Goal: Task Accomplishment & Management: Manage account settings

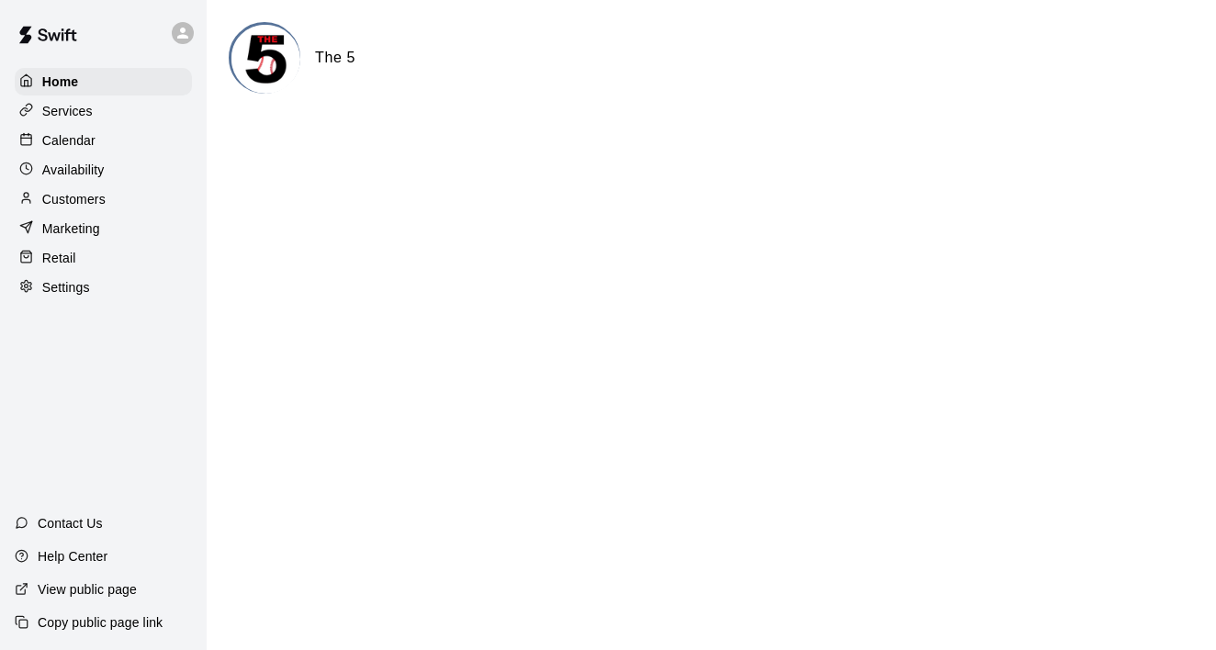
click at [85, 133] on p "Calendar" at bounding box center [68, 140] width 53 height 18
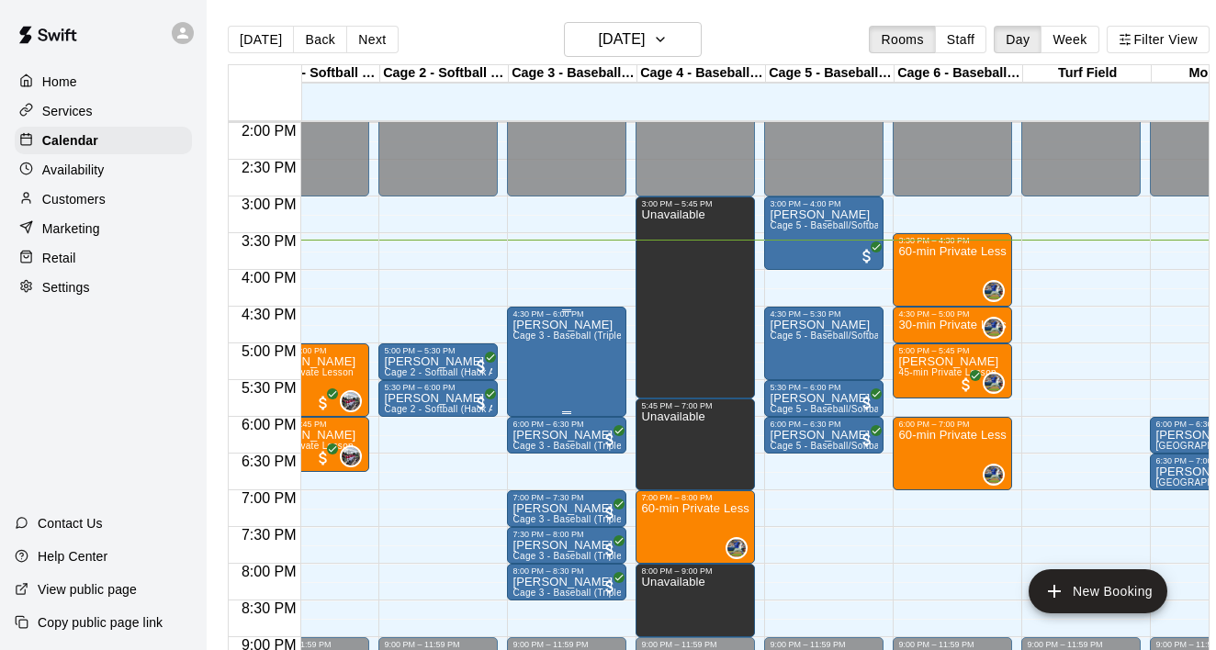
click at [621, 341] on span "Cage 3 - Baseball (Triple Play)" at bounding box center [579, 336] width 134 height 10
click at [966, 577] on div at bounding box center [608, 325] width 1216 height 650
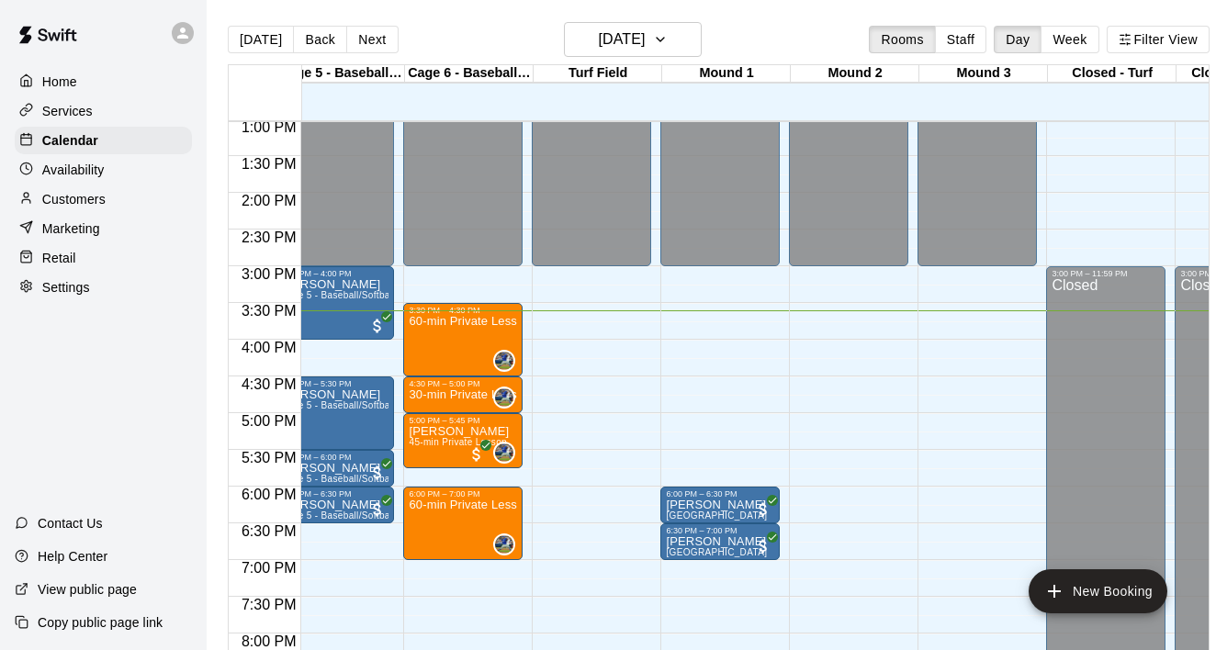
scroll to position [959, 535]
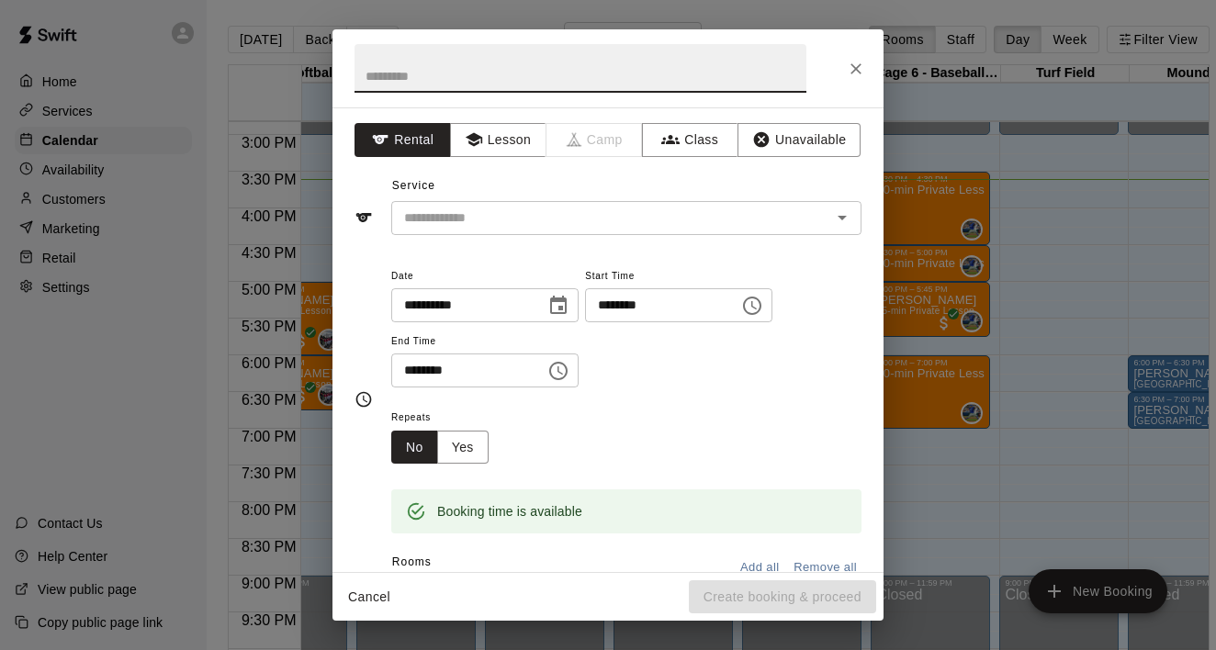
click at [856, 70] on icon "Close" at bounding box center [856, 69] width 18 height 18
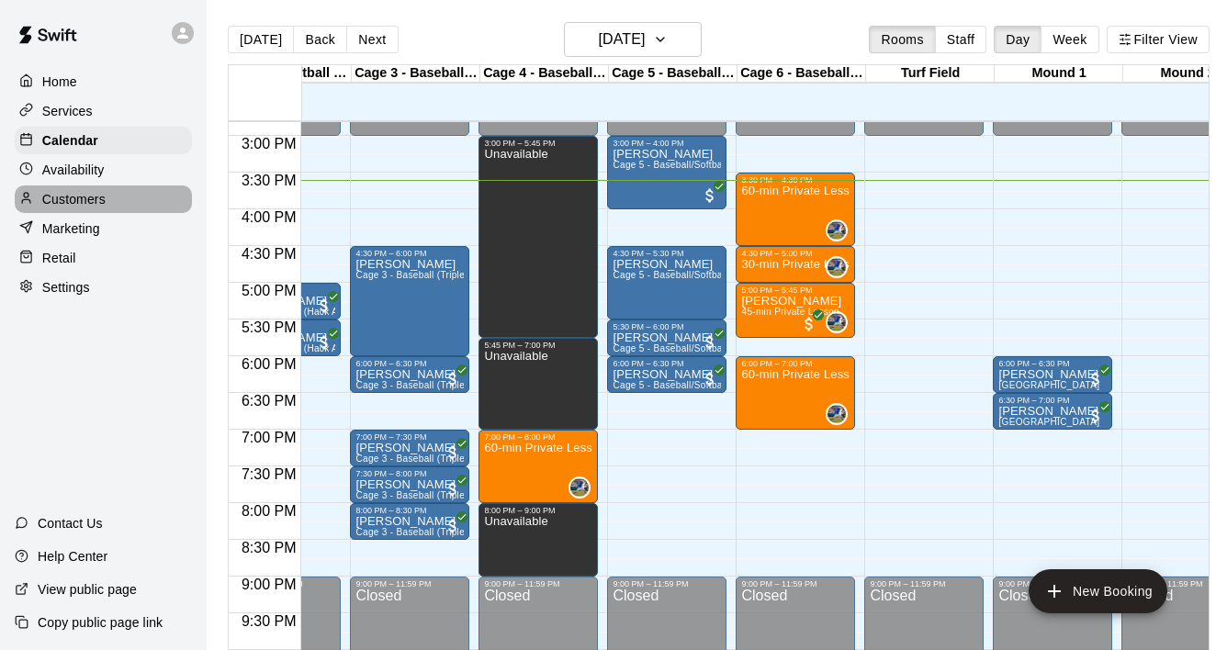
click at [58, 198] on p "Customers" at bounding box center [73, 199] width 63 height 18
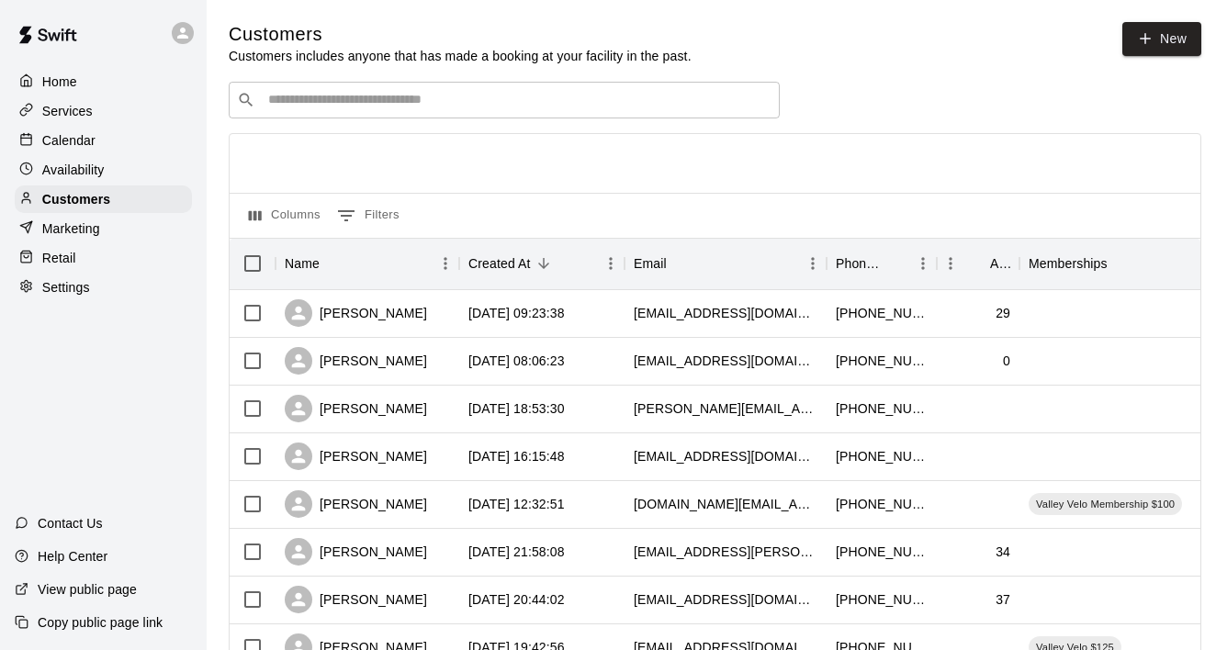
click at [527, 86] on div "​ ​" at bounding box center [504, 100] width 551 height 37
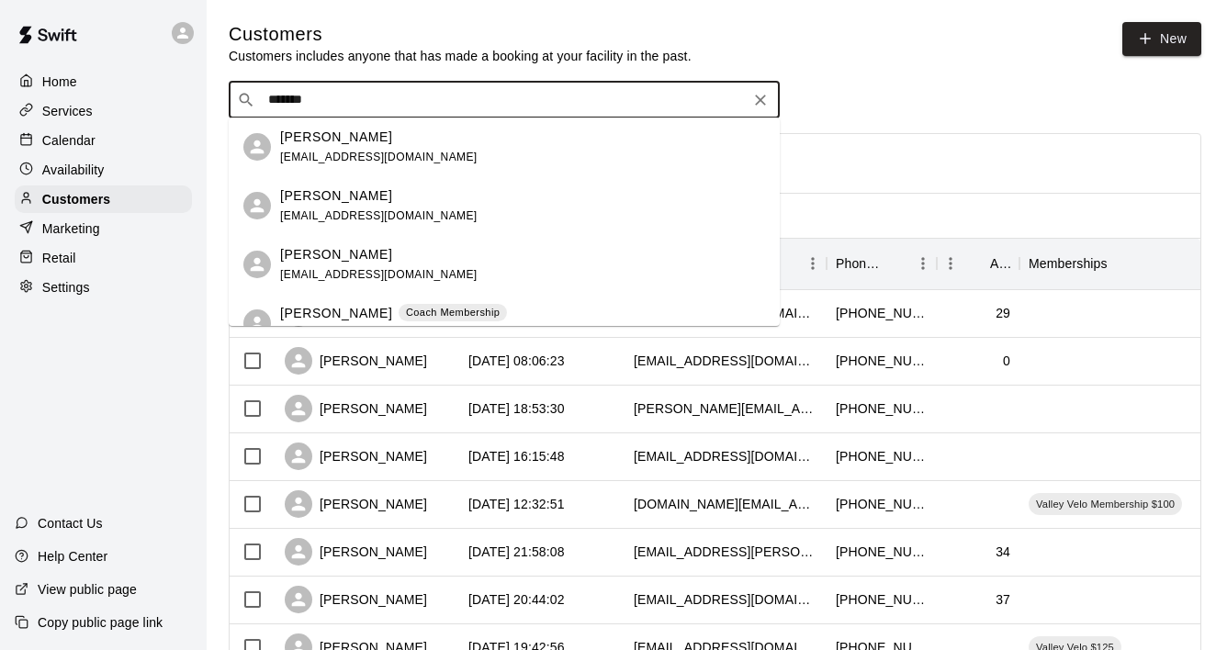
type input "********"
click at [406, 202] on p "Coach Membership" at bounding box center [453, 195] width 94 height 16
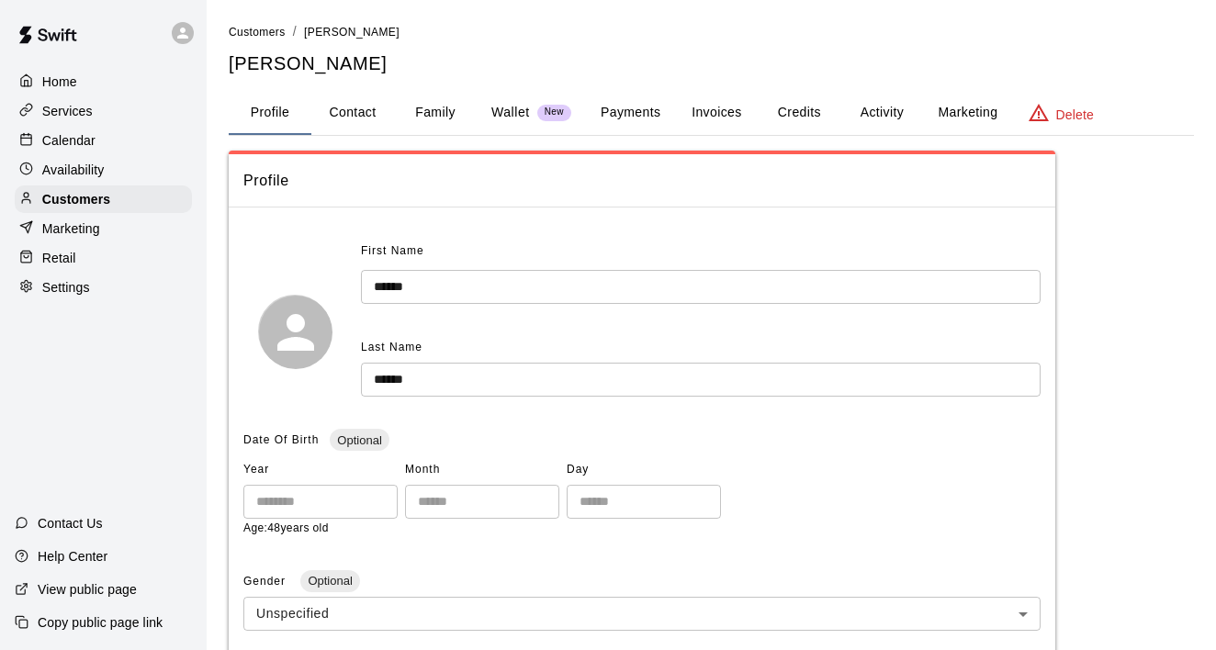
click at [634, 131] on button "Payments" at bounding box center [630, 113] width 89 height 44
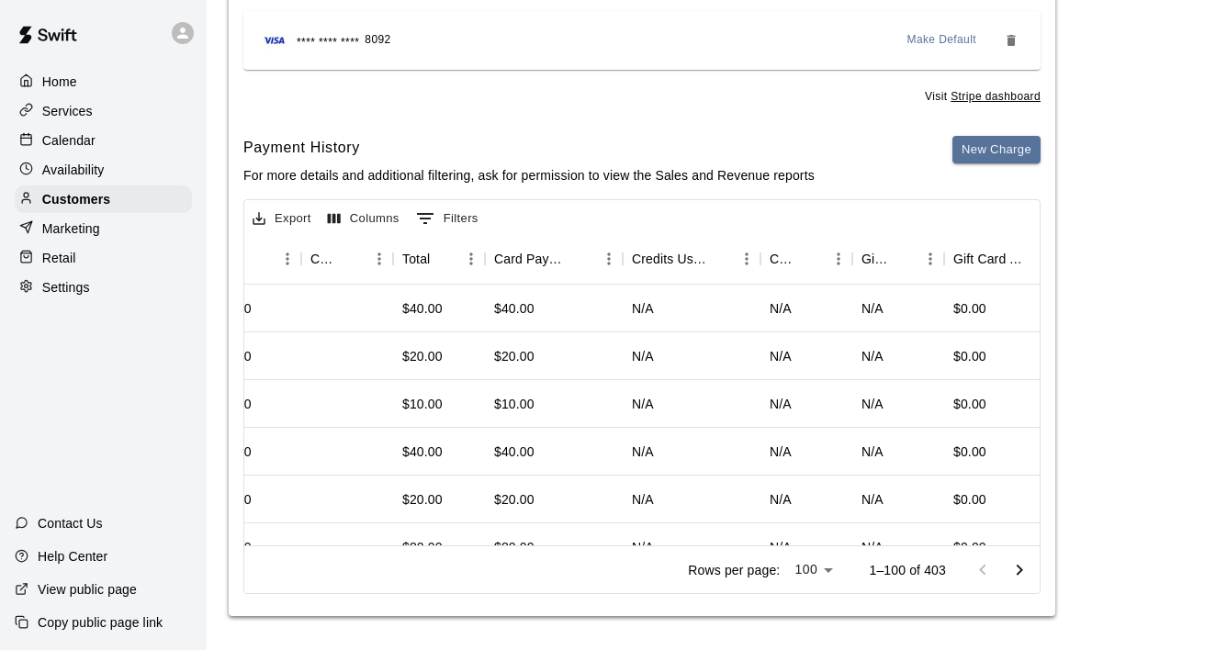
scroll to position [421, 0]
click at [102, 144] on div "Calendar" at bounding box center [103, 141] width 177 height 28
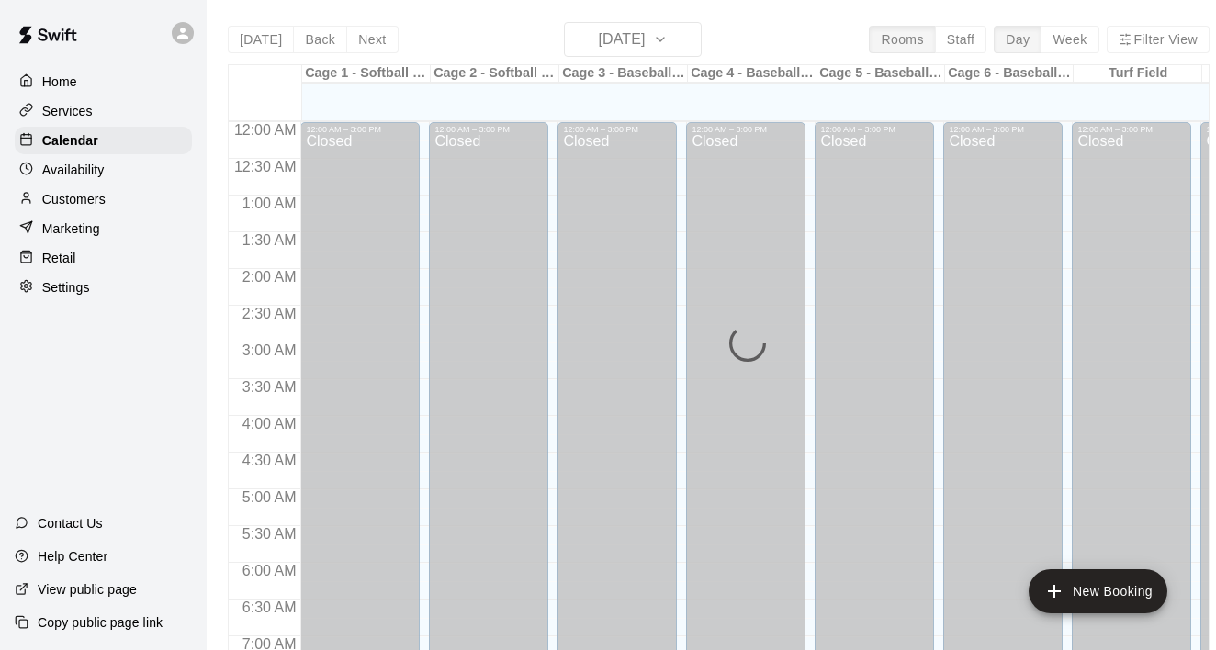
scroll to position [1149, 0]
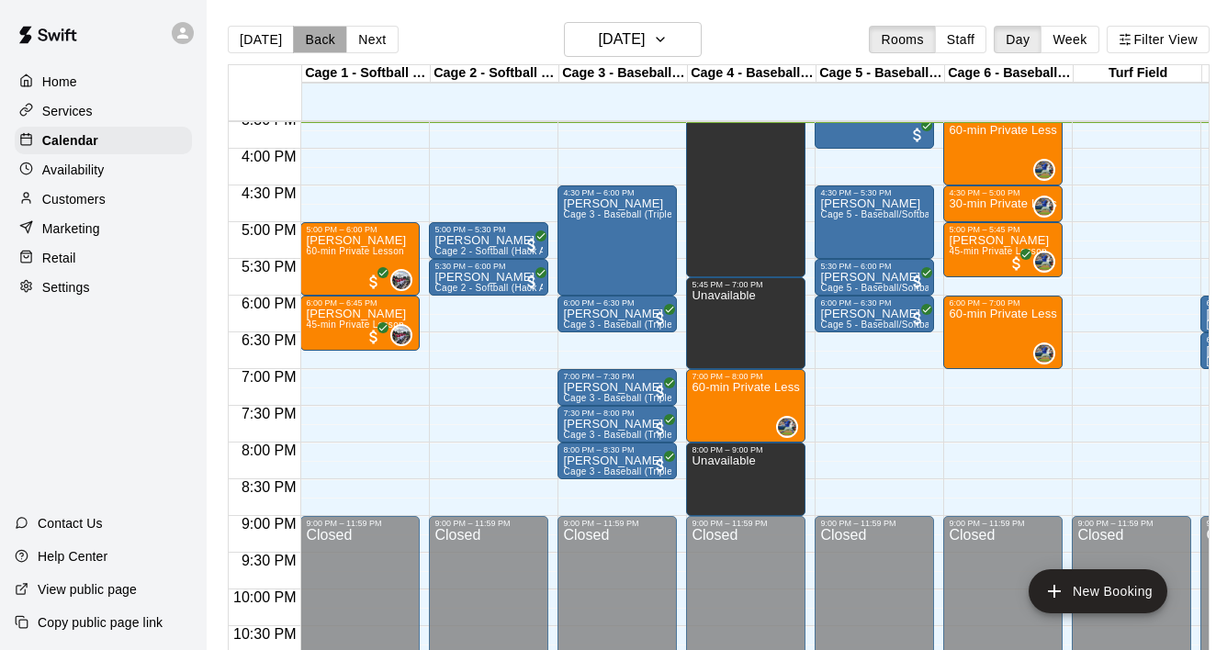
click at [306, 40] on button "Back" at bounding box center [320, 40] width 54 height 28
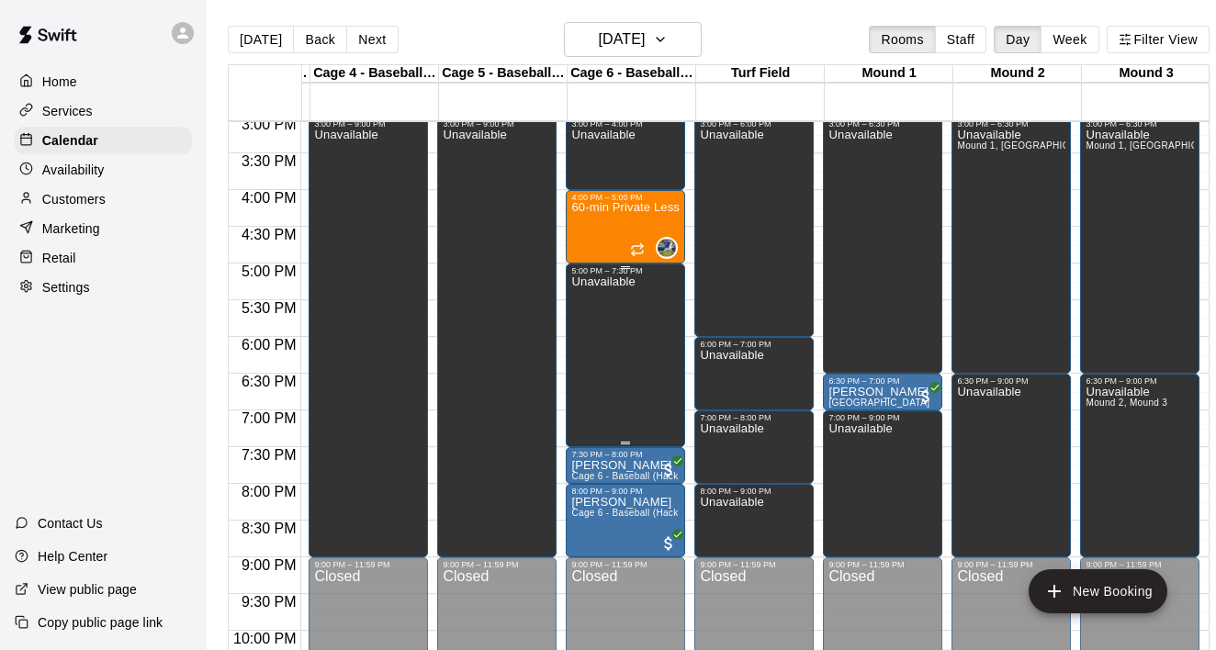
scroll to position [1107, 360]
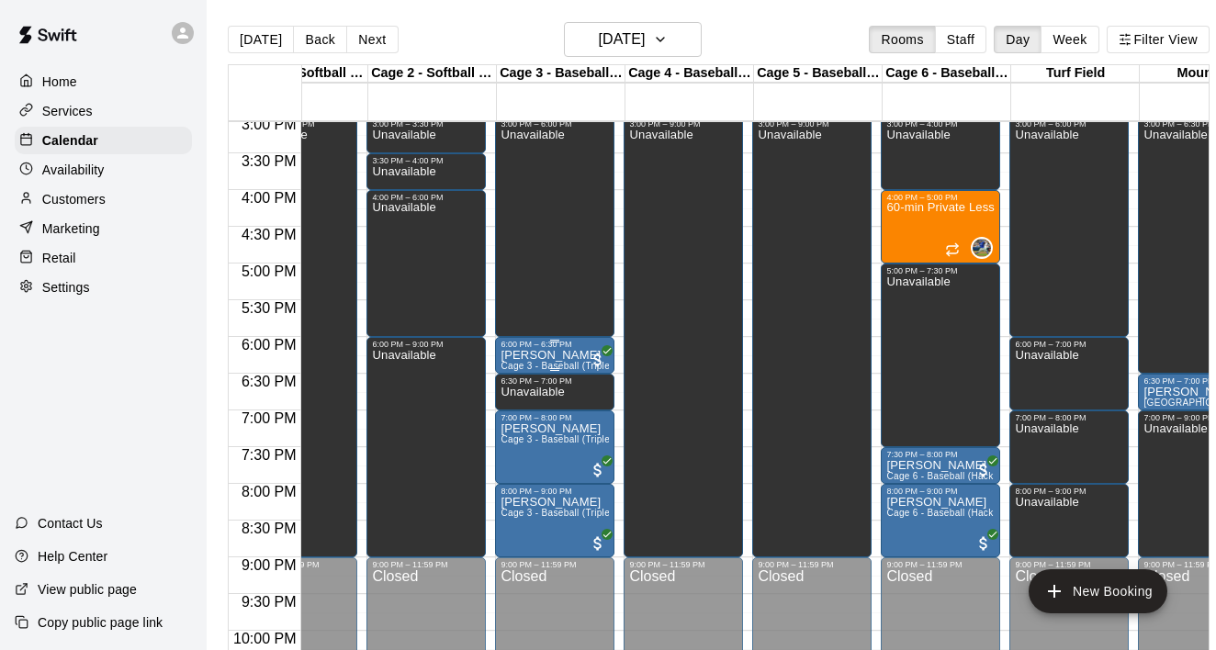
click at [517, 344] on div "6:00 PM – 6:30 PM" at bounding box center [554, 344] width 108 height 9
click at [520, 407] on img "edit" at bounding box center [520, 402] width 21 height 21
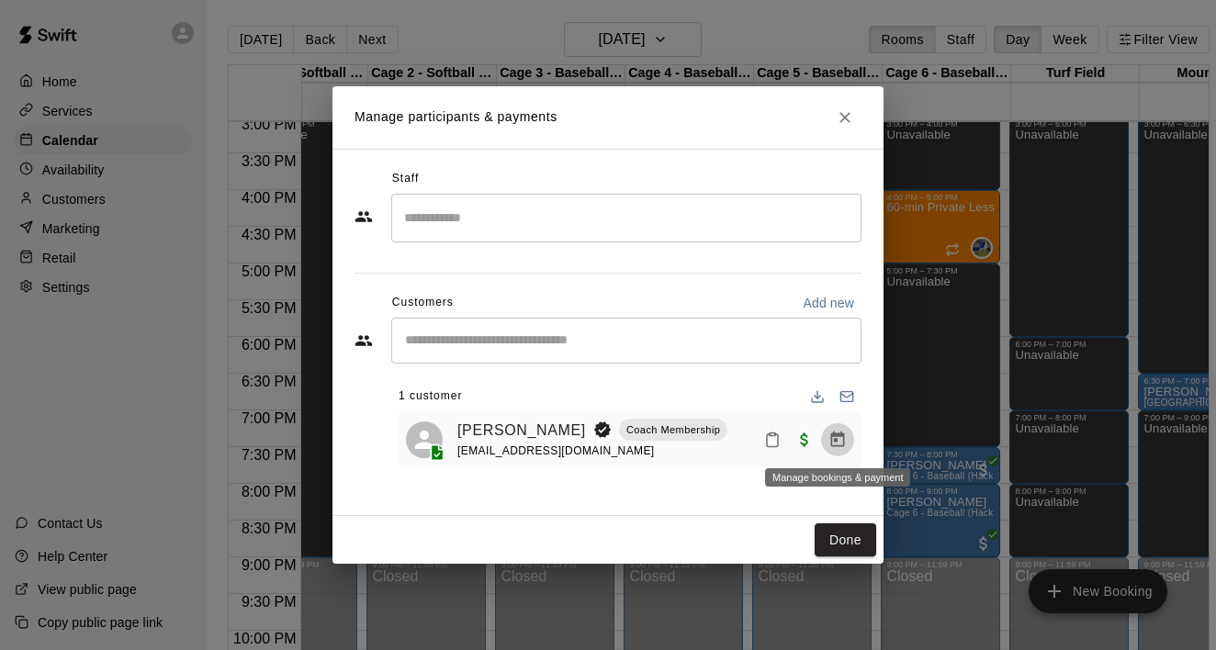
click at [837, 432] on icon "Manage bookings & payment" at bounding box center [838, 440] width 14 height 16
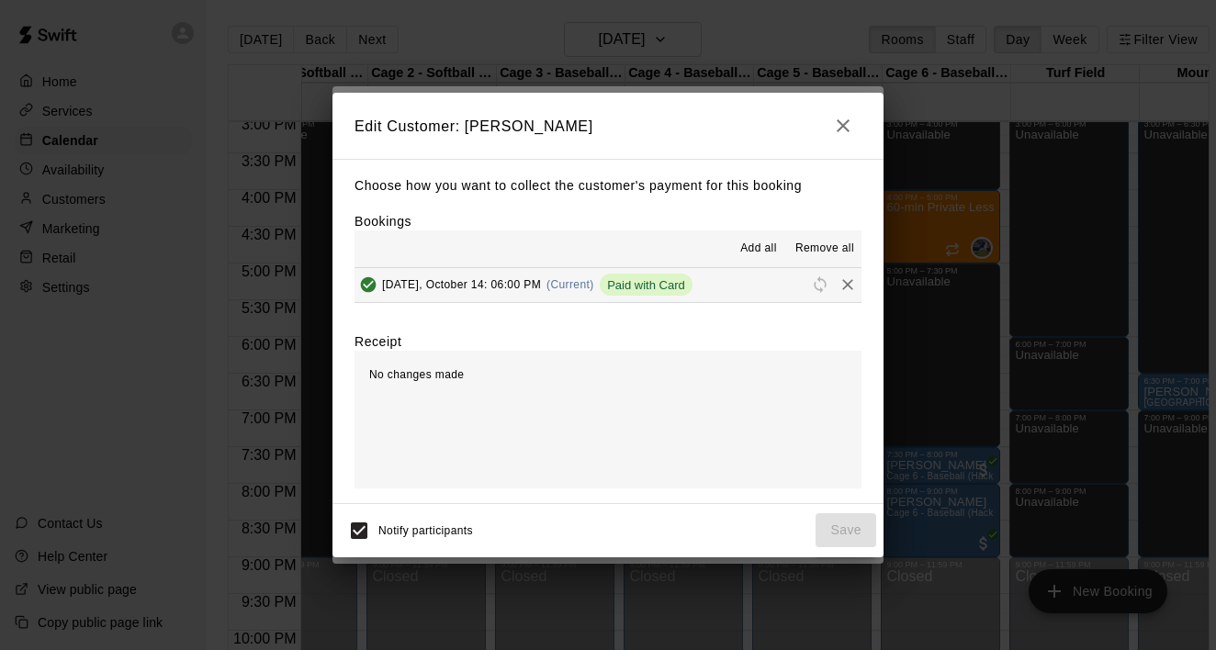
click at [571, 283] on span "(Current)" at bounding box center [570, 284] width 48 height 13
click at [674, 292] on div "Paid with Card" at bounding box center [646, 285] width 93 height 22
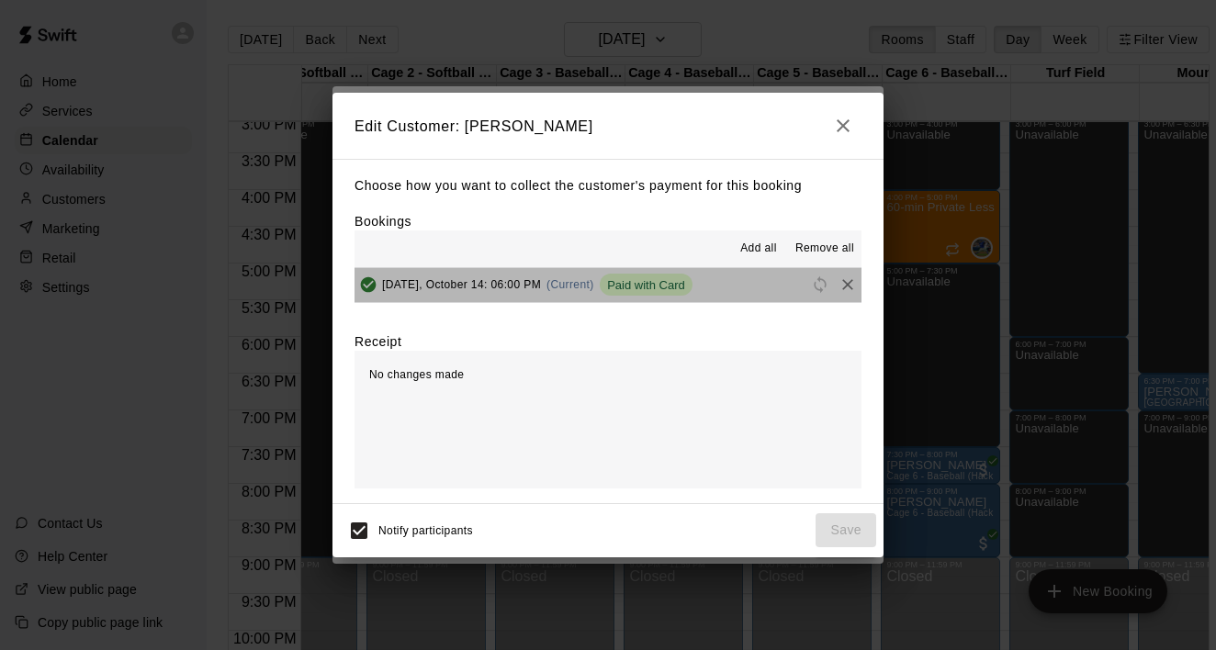
click at [639, 283] on span "Paid with Card" at bounding box center [646, 285] width 93 height 14
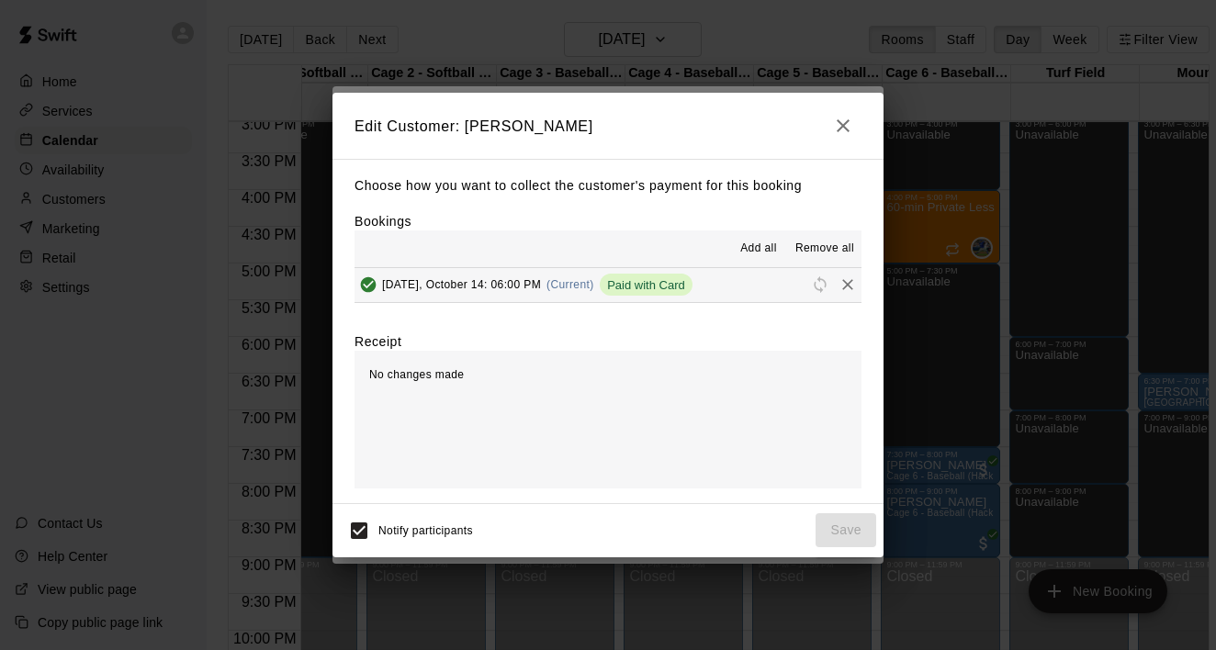
click at [559, 278] on span "(Current)" at bounding box center [570, 284] width 48 height 13
click at [760, 241] on span "Add all" at bounding box center [758, 249] width 37 height 18
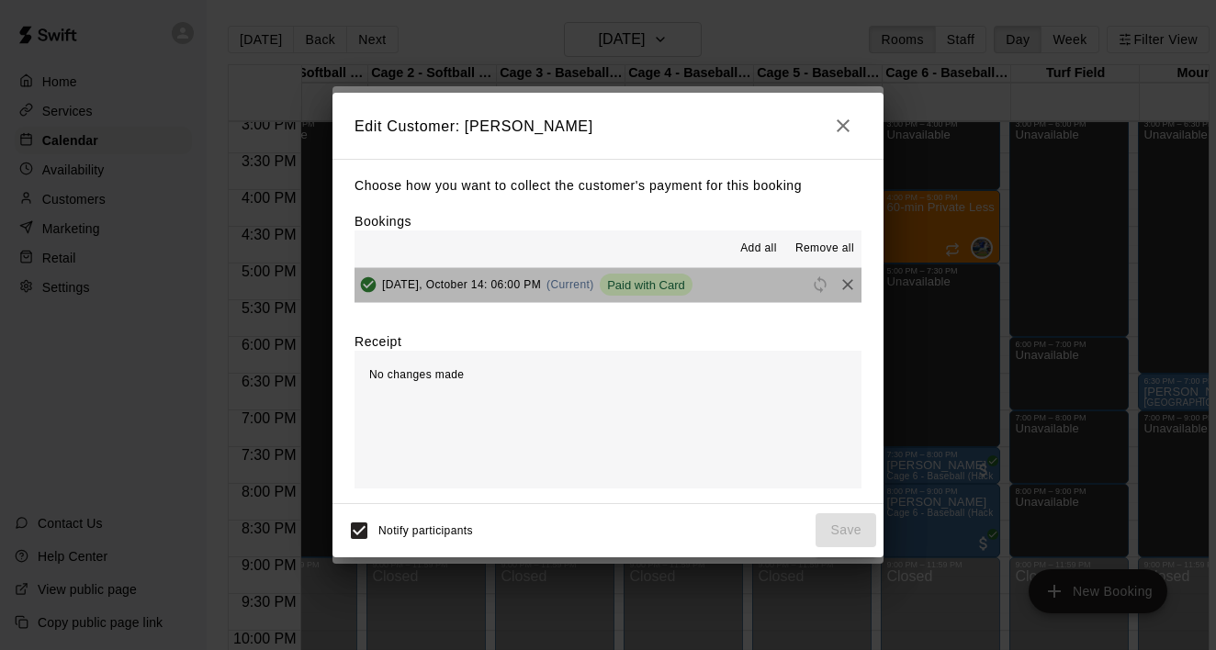
click at [622, 284] on span "Paid with Card" at bounding box center [646, 285] width 93 height 14
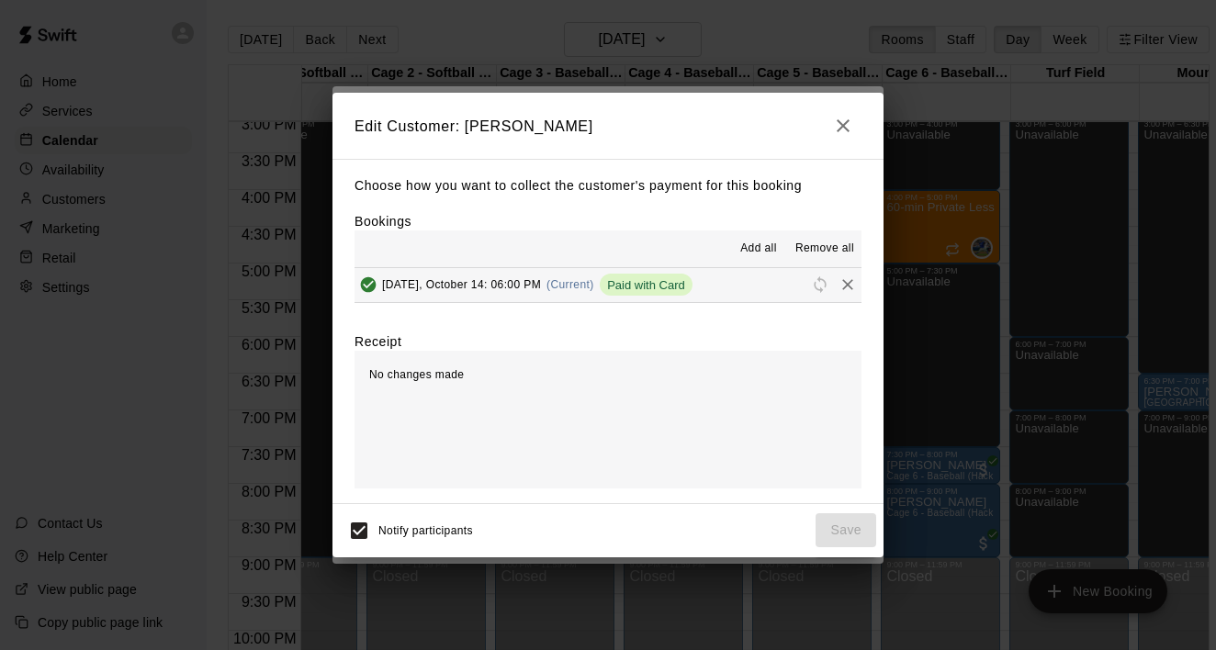
click at [570, 275] on div "[DATE], October 14: 06:00 PM (Current) Paid with Card" at bounding box center [523, 285] width 338 height 28
click at [842, 130] on icon "button" at bounding box center [843, 126] width 22 height 22
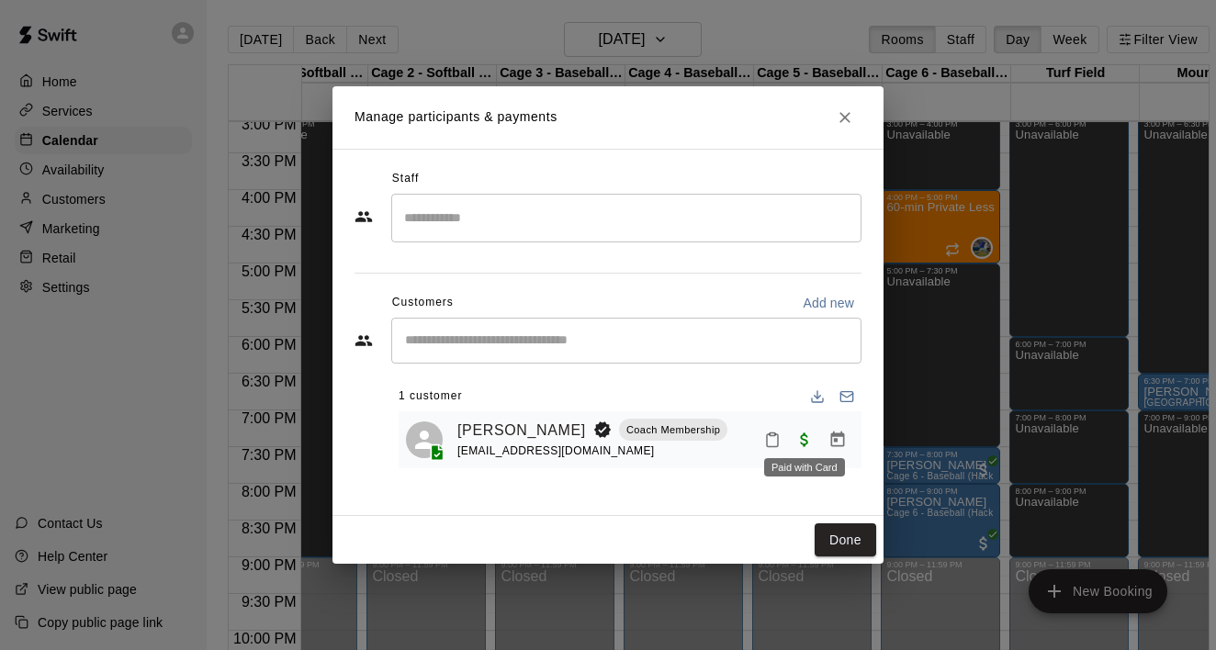
click at [801, 438] on span "Paid with Card" at bounding box center [804, 439] width 33 height 16
click at [839, 443] on icon "Manage bookings & payment" at bounding box center [837, 440] width 18 height 18
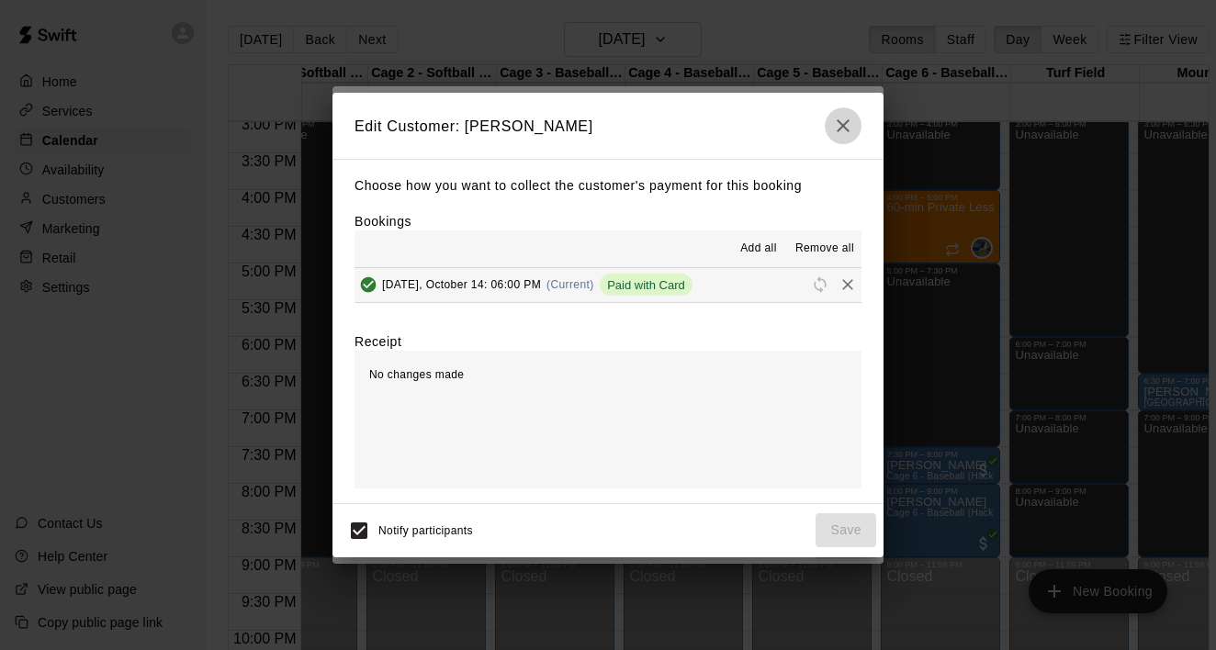
click at [847, 130] on icon "button" at bounding box center [842, 125] width 13 height 13
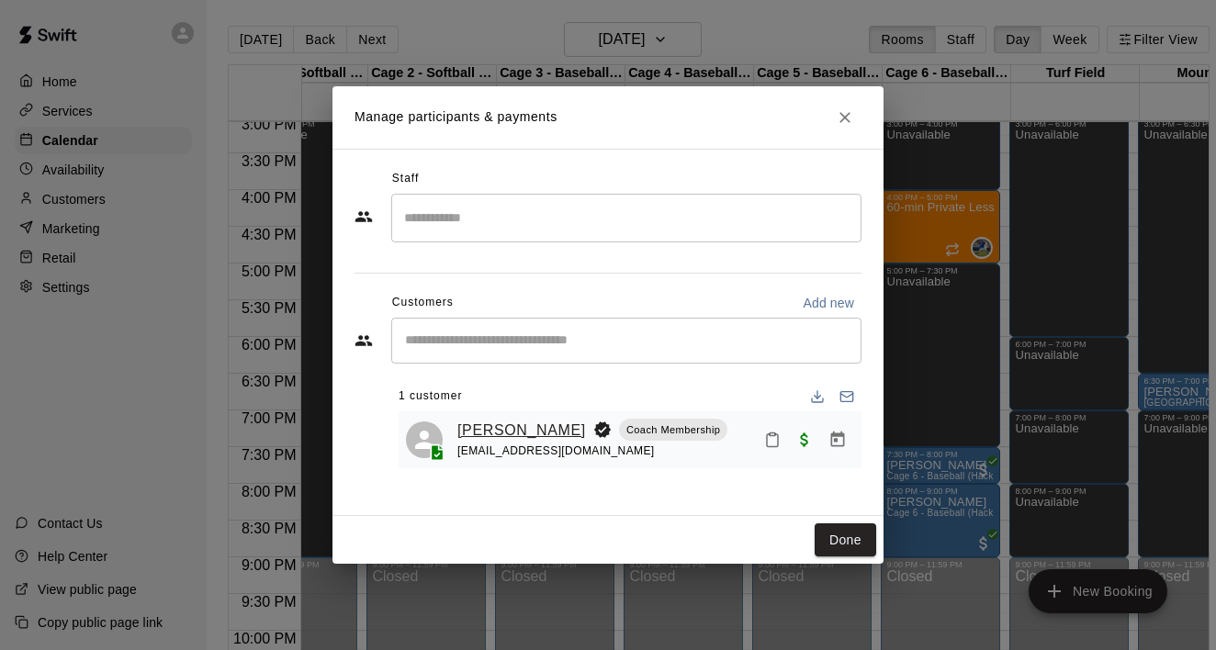
click at [506, 430] on link "[PERSON_NAME]" at bounding box center [521, 431] width 129 height 24
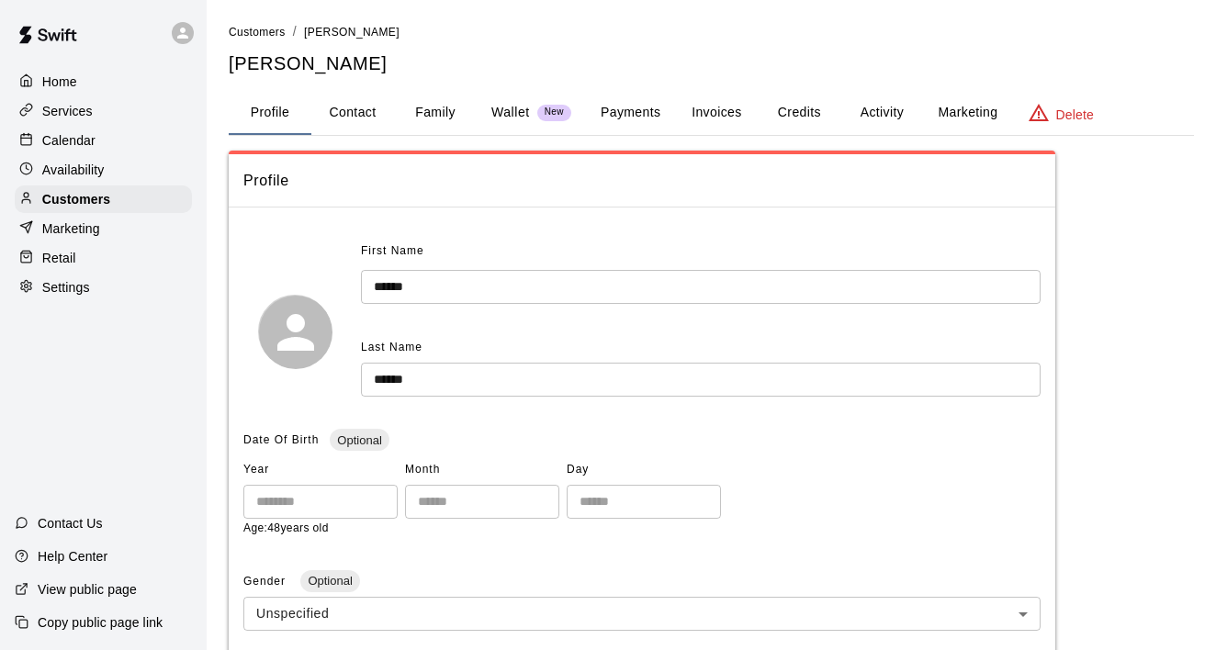
click at [653, 106] on button "Payments" at bounding box center [630, 113] width 89 height 44
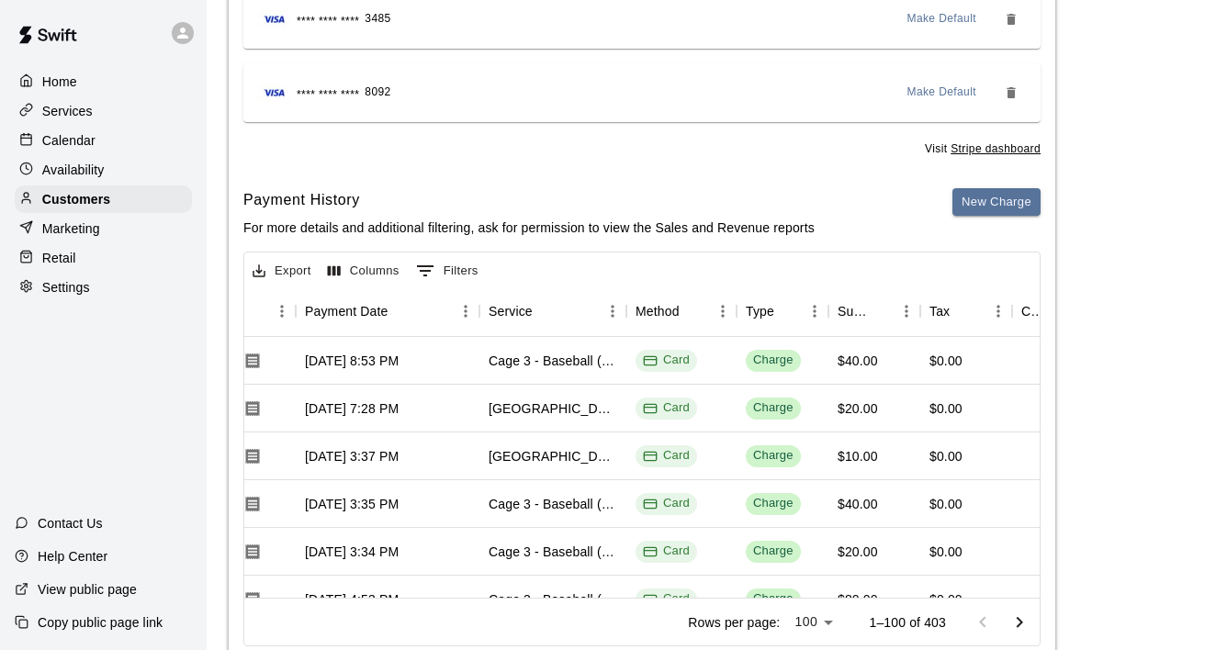
scroll to position [0, 183]
click at [257, 353] on icon "Download Receipt" at bounding box center [253, 361] width 14 height 16
click at [130, 142] on div "Calendar" at bounding box center [103, 141] width 177 height 28
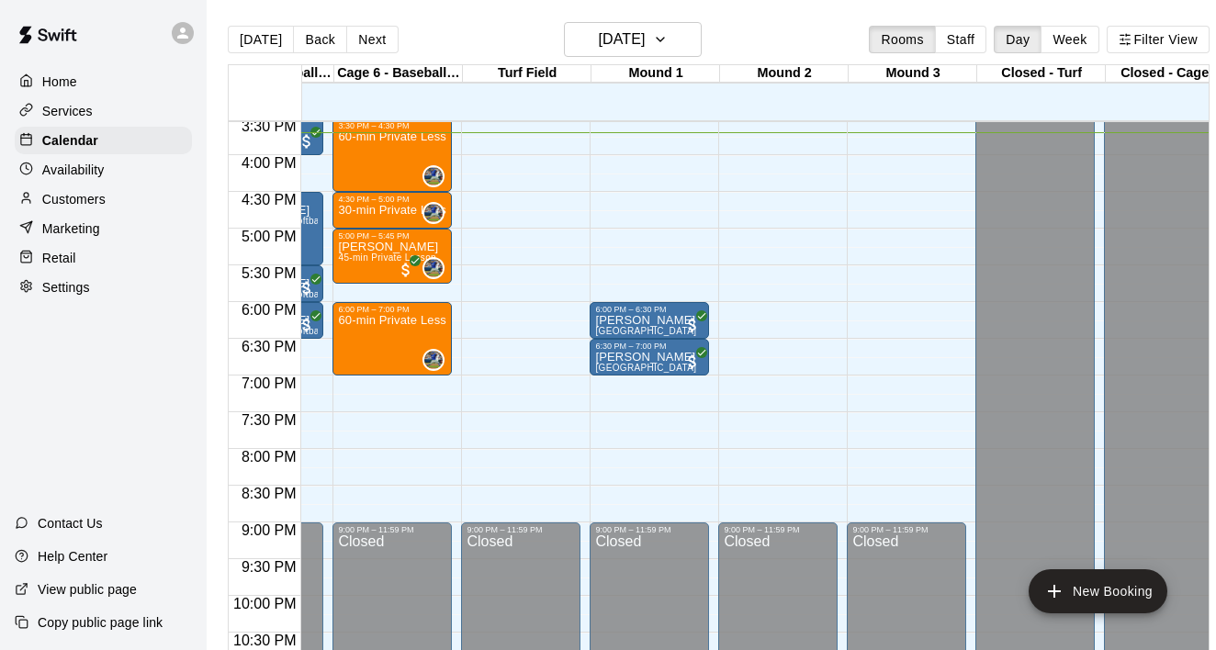
scroll to position [1142, 610]
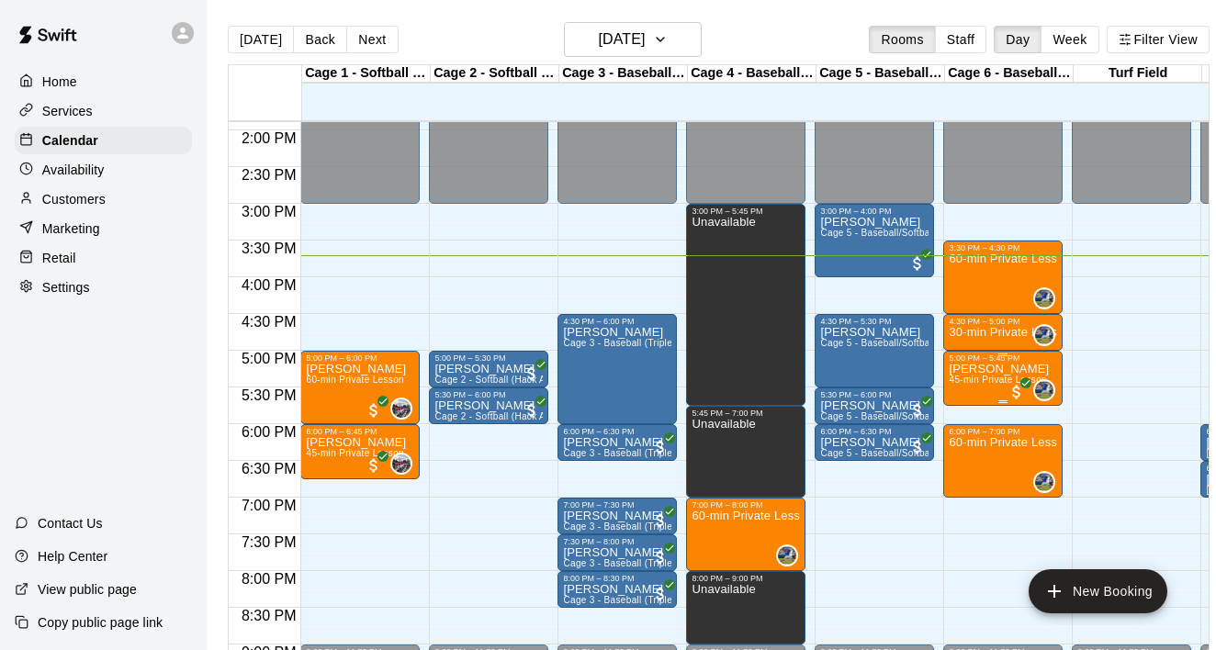
click at [1000, 361] on div "5:00 PM – 5:45 PM" at bounding box center [1002, 357] width 108 height 9
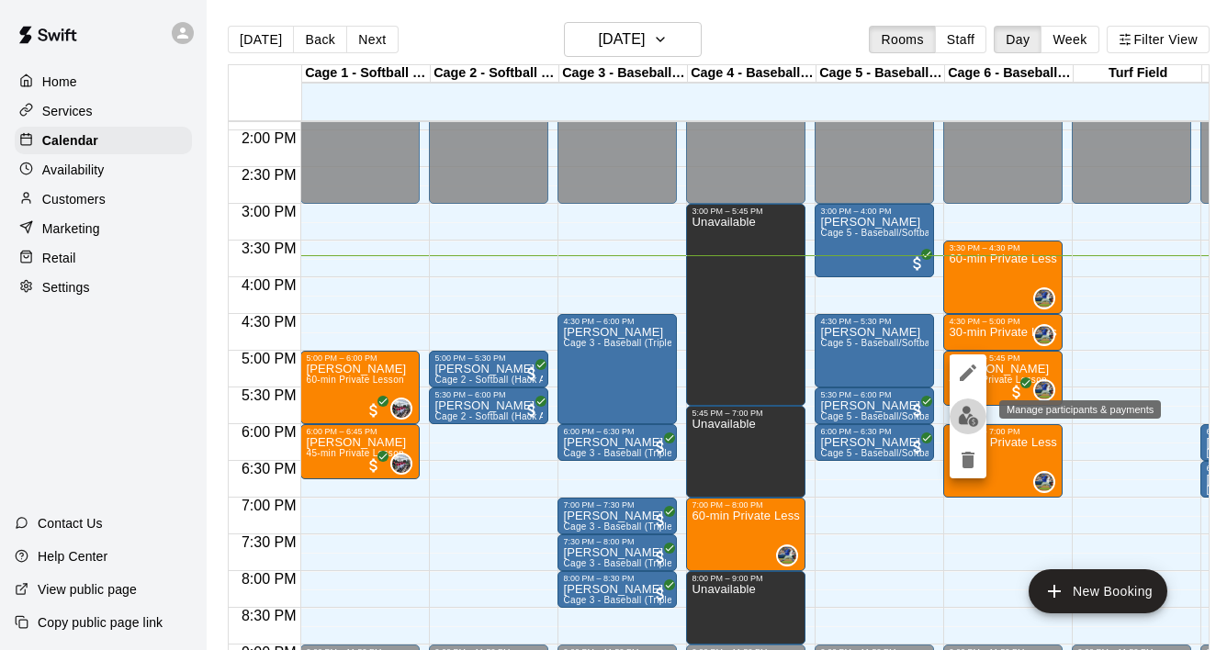
click at [967, 408] on img "edit" at bounding box center [968, 416] width 21 height 21
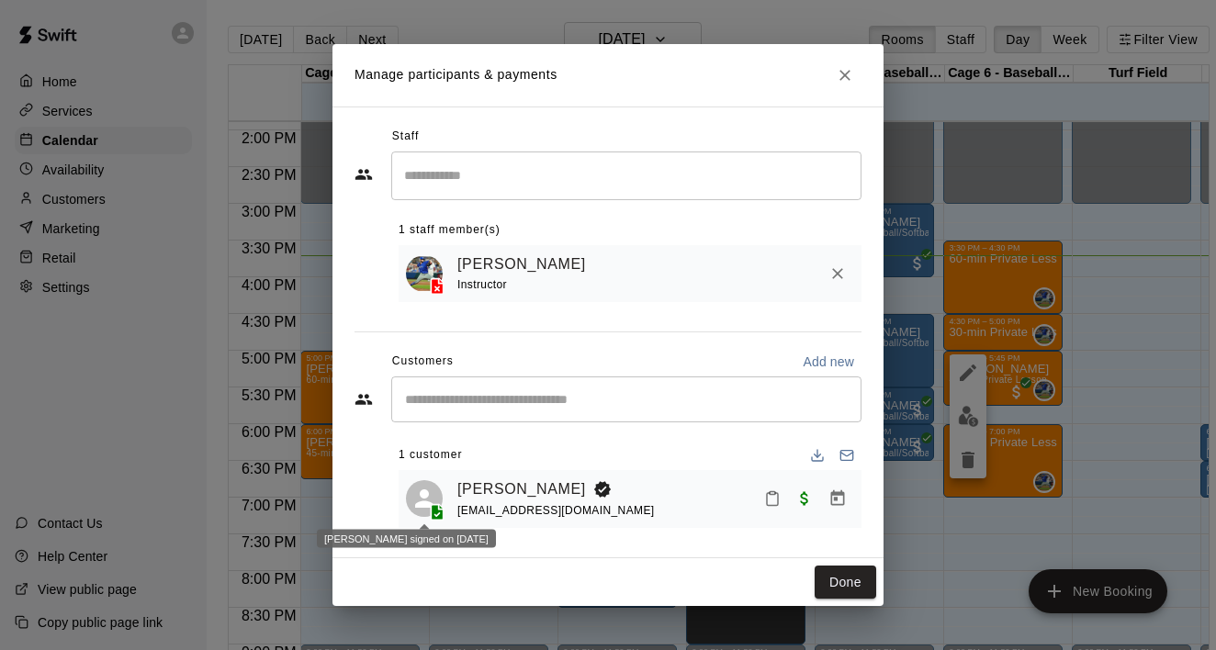
click at [421, 502] on icon at bounding box center [424, 498] width 18 height 18
click at [474, 490] on link "[PERSON_NAME]" at bounding box center [521, 489] width 129 height 24
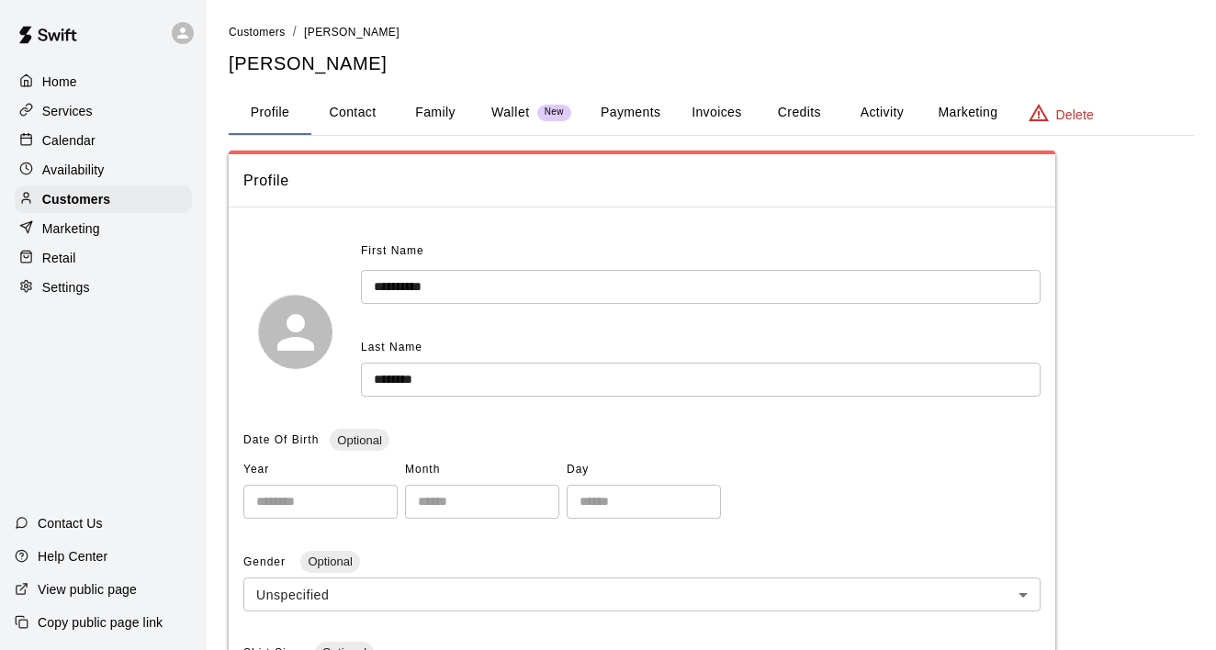
click at [377, 125] on button "Contact" at bounding box center [352, 113] width 83 height 44
select select "**"
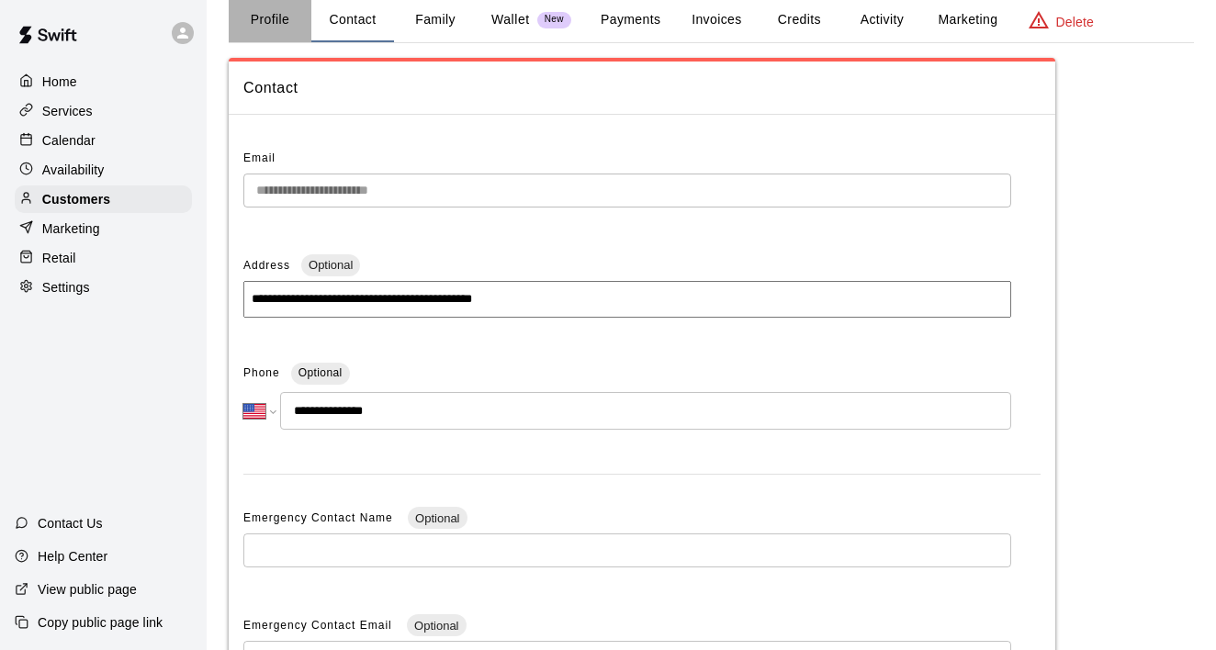
click at [278, 12] on button "Profile" at bounding box center [270, 20] width 83 height 44
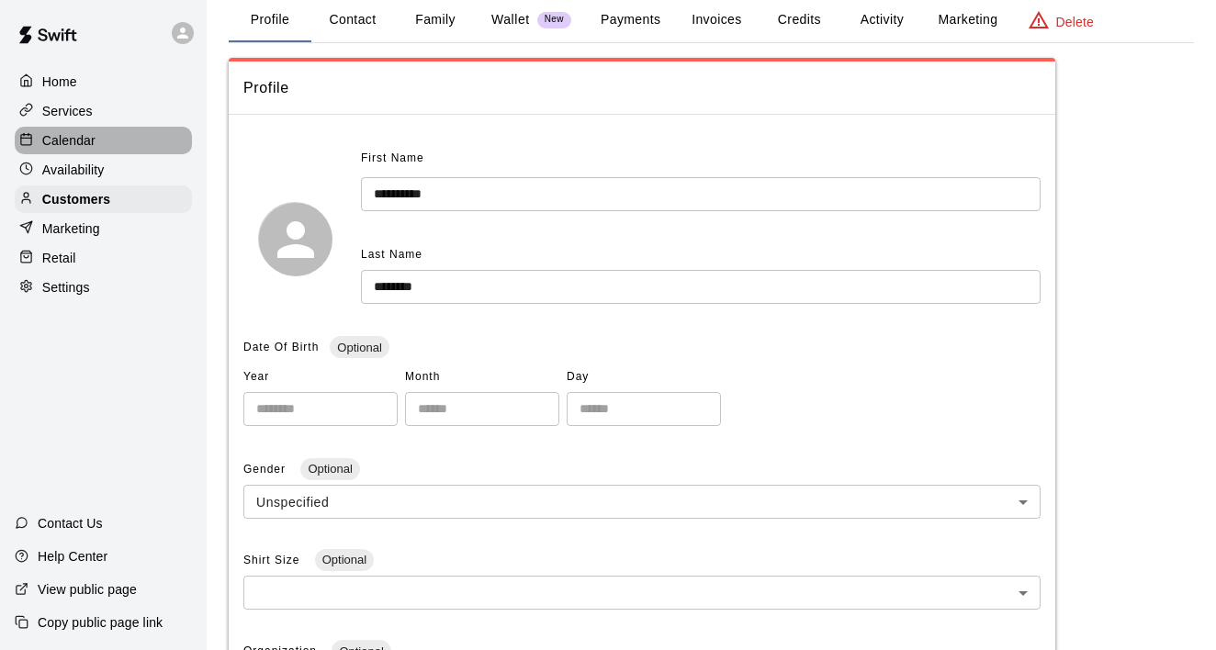
click at [77, 131] on p "Calendar" at bounding box center [68, 140] width 53 height 18
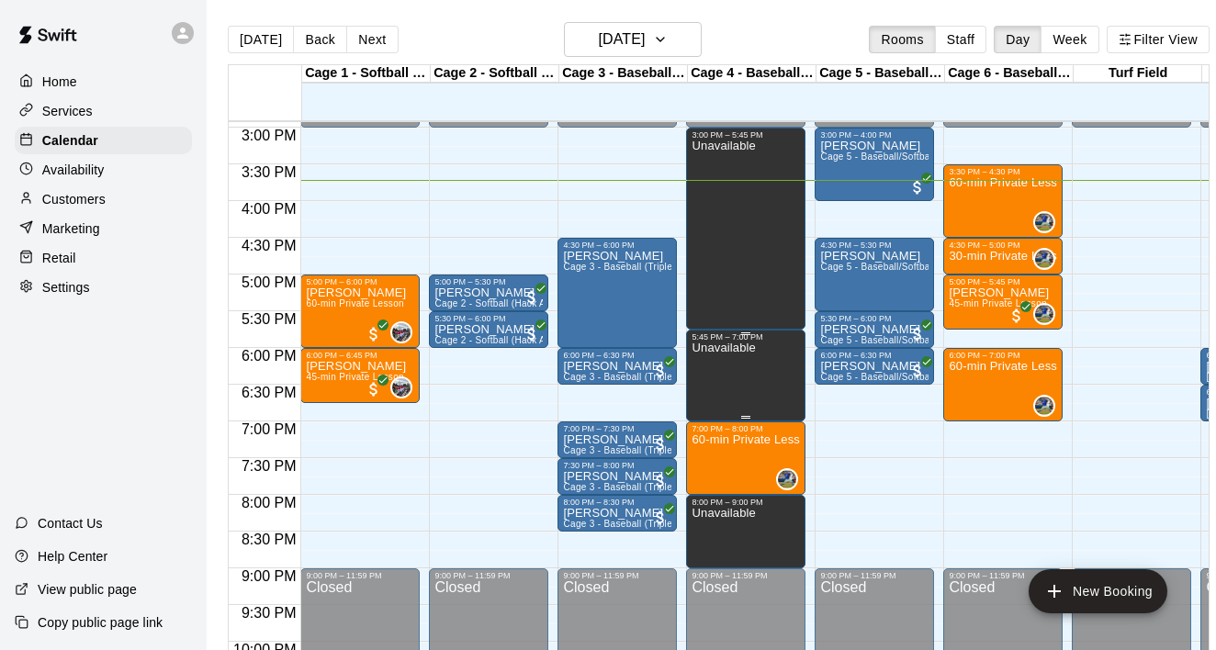
scroll to position [1094, 0]
